Goal: Information Seeking & Learning: Find specific fact

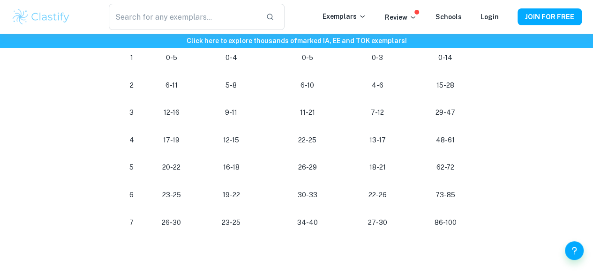
scroll to position [559, 0]
click at [299, 223] on p "34-40" at bounding box center [307, 222] width 59 height 13
drag, startPoint x: 299, startPoint y: 223, endPoint x: 322, endPoint y: 224, distance: 22.5
click at [322, 224] on p "34-40" at bounding box center [307, 222] width 59 height 13
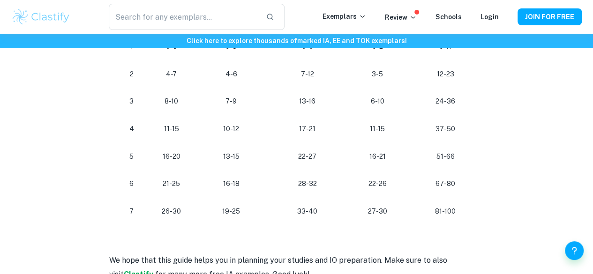
scroll to position [928, 0]
click at [306, 218] on p "33-40" at bounding box center [307, 212] width 59 height 13
drag, startPoint x: 306, startPoint y: 218, endPoint x: 298, endPoint y: 217, distance: 8.0
click at [298, 217] on p "33-40" at bounding box center [307, 212] width 59 height 13
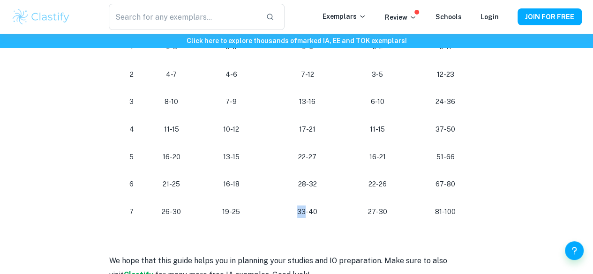
click at [298, 217] on p "33-40" at bounding box center [307, 212] width 59 height 13
drag, startPoint x: 298, startPoint y: 217, endPoint x: 463, endPoint y: 210, distance: 165.1
click at [463, 210] on tr "[PHONE_NUMBER] [PHONE_NUMBER] 81-100" at bounding box center [296, 212] width 375 height 28
click at [463, 210] on td "81-100" at bounding box center [447, 212] width 74 height 28
drag, startPoint x: 463, startPoint y: 210, endPoint x: 128, endPoint y: 215, distance: 334.7
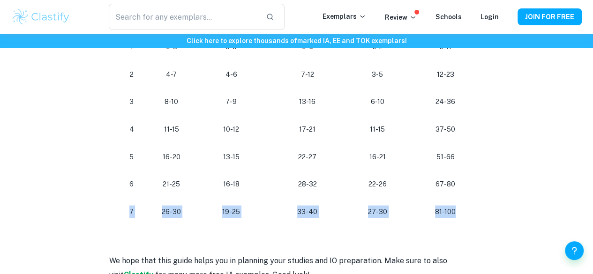
click at [128, 215] on tr "[PHONE_NUMBER] [PHONE_NUMBER] 81-100" at bounding box center [296, 212] width 375 height 28
click at [128, 215] on p "7" at bounding box center [131, 212] width 23 height 13
drag, startPoint x: 128, startPoint y: 215, endPoint x: 474, endPoint y: 222, distance: 346.4
click at [474, 222] on tr "[PHONE_NUMBER] [PHONE_NUMBER] 81-100" at bounding box center [296, 212] width 375 height 28
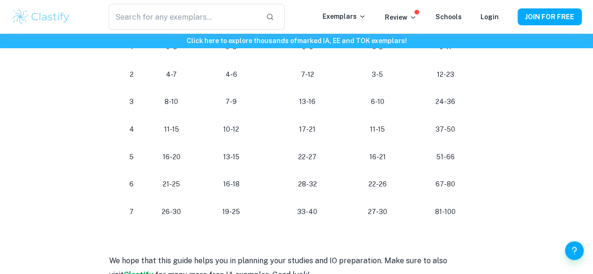
click at [384, 217] on p "27-30" at bounding box center [377, 212] width 51 height 13
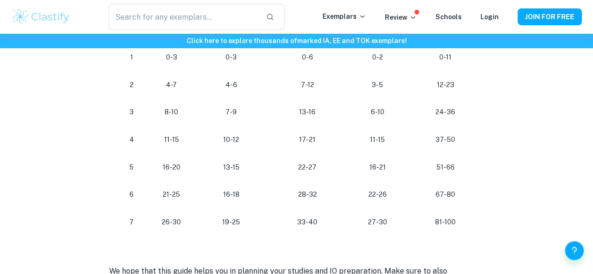
scroll to position [918, 0]
click at [370, 200] on p "22-26" at bounding box center [377, 195] width 51 height 13
drag, startPoint x: 370, startPoint y: 200, endPoint x: 386, endPoint y: 200, distance: 15.9
click at [386, 200] on p "22-26" at bounding box center [377, 195] width 51 height 13
drag, startPoint x: 322, startPoint y: 228, endPoint x: 152, endPoint y: 237, distance: 169.9
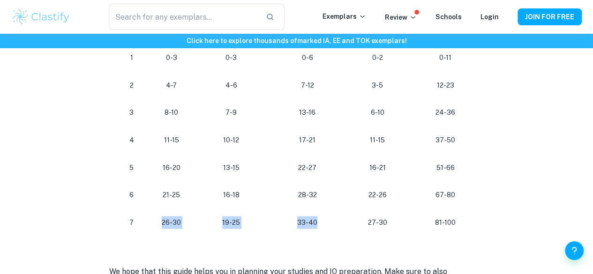
click at [152, 237] on tr "[PHONE_NUMBER] [PHONE_NUMBER] 81-100" at bounding box center [296, 223] width 375 height 28
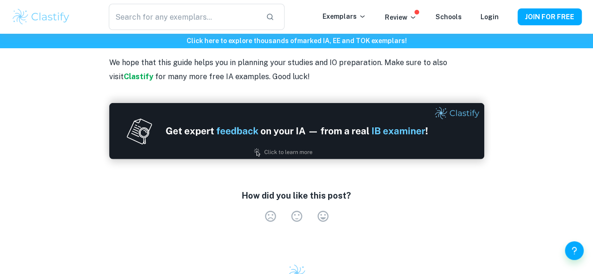
scroll to position [1359, 0]
